Goal: Ask a question

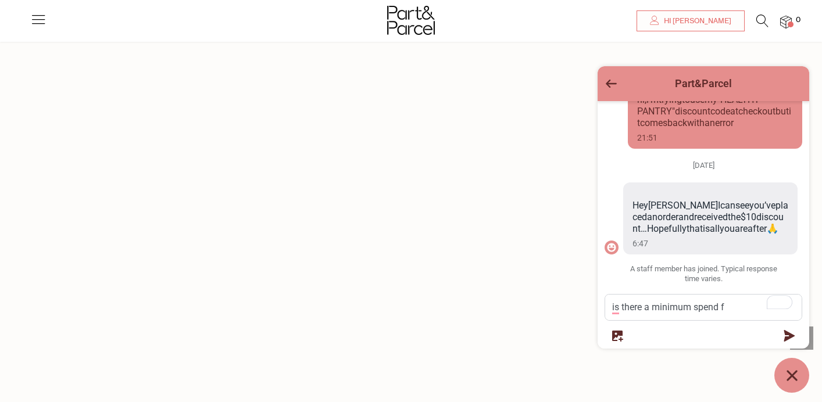
scroll to position [781, 0]
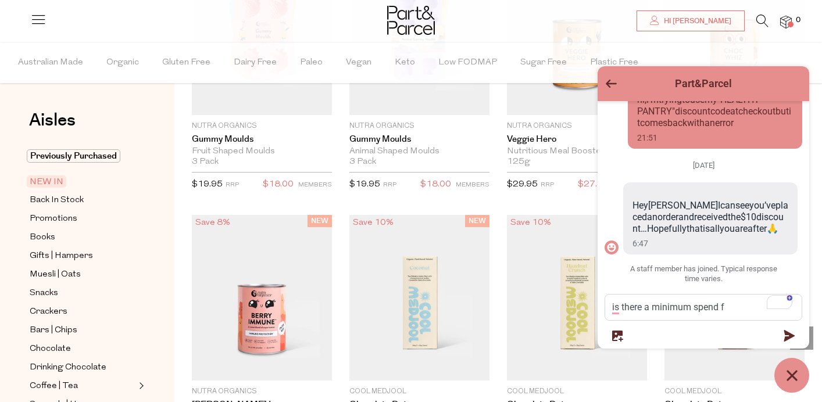
drag, startPoint x: 757, startPoint y: 356, endPoint x: 757, endPoint y: 347, distance: 8.7
click at [757, 347] on div "Part&Parcel [DATE] hi, i'm trying to use my "HEALTHY-PANTRY" discount code at c…" at bounding box center [702, 229] width 211 height 327
click at [730, 309] on textarea "is there a minimum spend f" at bounding box center [703, 308] width 196 height 26
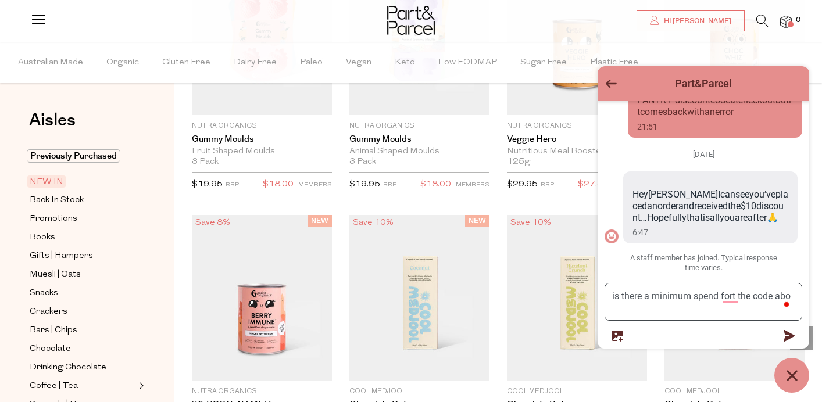
scroll to position [104, 0]
click at [740, 295] on textarea "is there a minimum spend fort the code above?" at bounding box center [703, 302] width 196 height 37
click at [638, 311] on textarea "is there a minimum spend for the code above?" at bounding box center [703, 302] width 196 height 37
click at [644, 314] on textarea "is there a minimum spend for the code above?" at bounding box center [703, 302] width 196 height 37
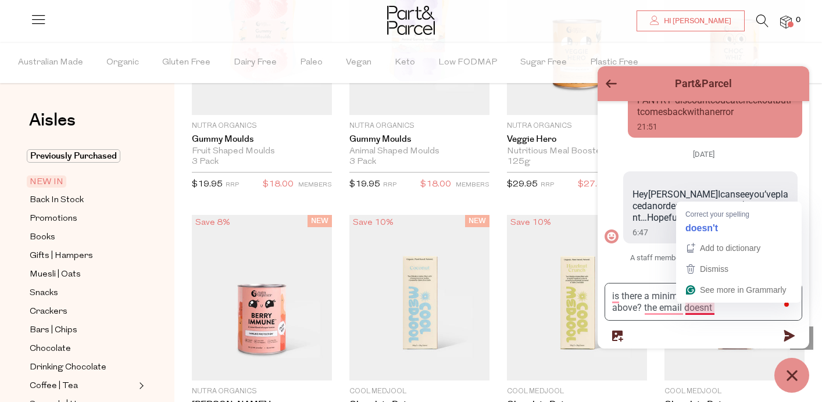
click at [712, 309] on textarea "is there a minimum spend for the code above? the email doesnt" at bounding box center [703, 302] width 196 height 37
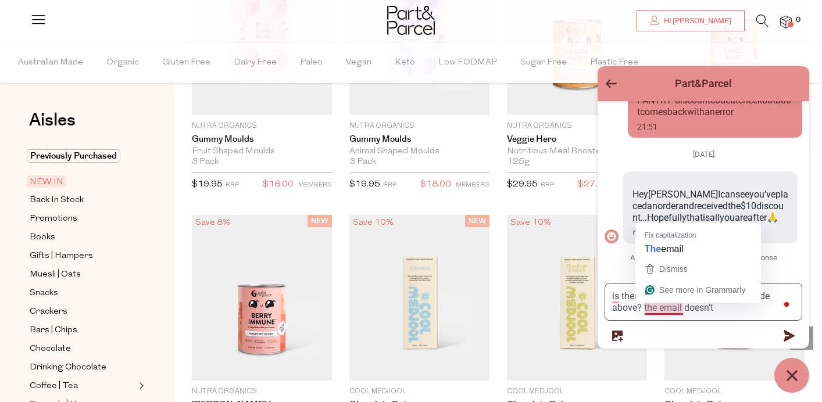
click at [661, 308] on textarea "is there a minimum spend for the code above? the email doesn't" at bounding box center [703, 302] width 196 height 37
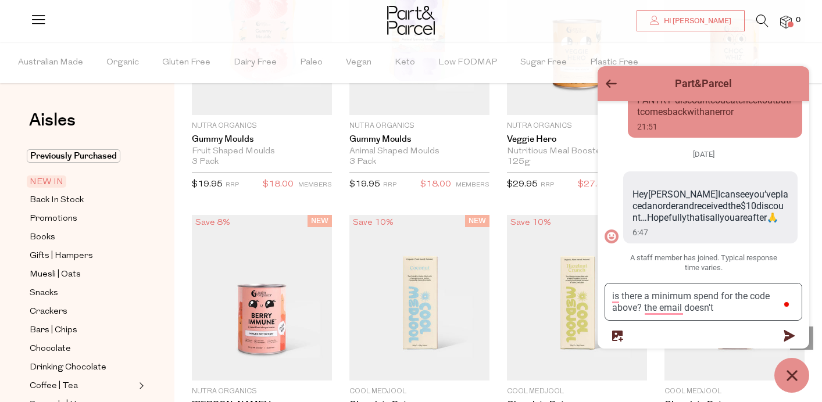
click at [725, 309] on textarea "is there a minimum spend for the code above? the email doesn't" at bounding box center [703, 302] width 196 height 37
click at [687, 309] on textarea "is there a minimum spend for the code above? the email doesn't state that" at bounding box center [703, 302] width 196 height 37
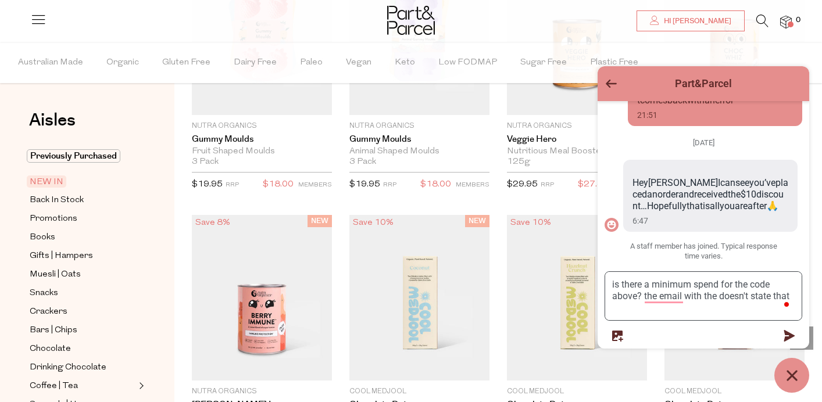
scroll to position [116, 0]
type textarea "is there a minimum spend for the code above? the email with the offer doesn't s…"
click at [787, 332] on icon "submit" at bounding box center [789, 336] width 11 height 12
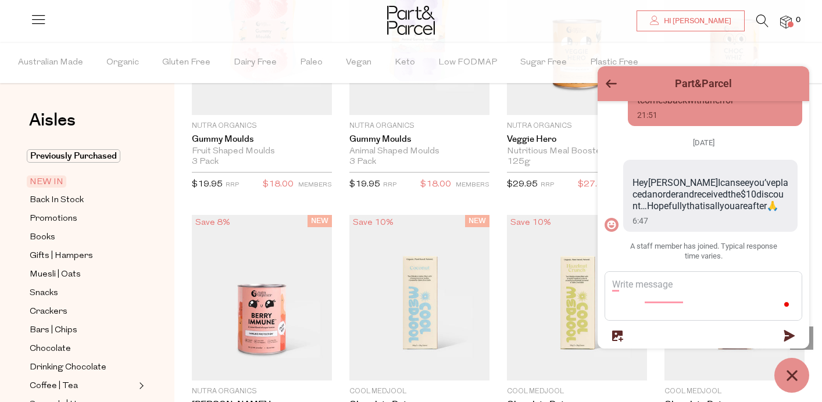
scroll to position [141, 0]
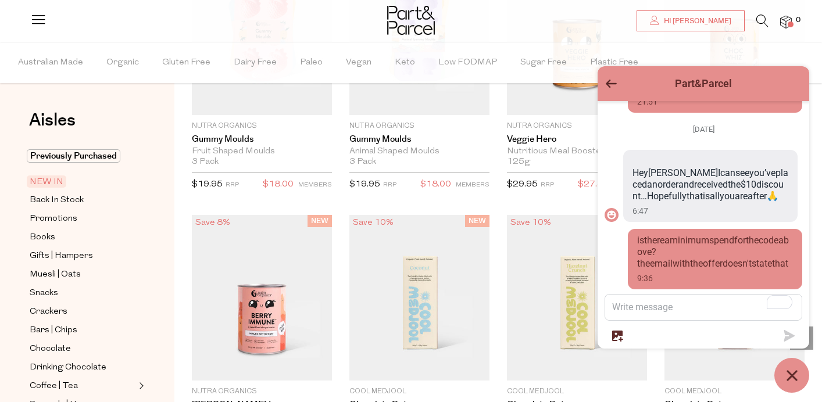
click at [607, 80] on icon "Go back to the main screen" at bounding box center [610, 84] width 11 height 8
